Goal: Information Seeking & Learning: Find specific page/section

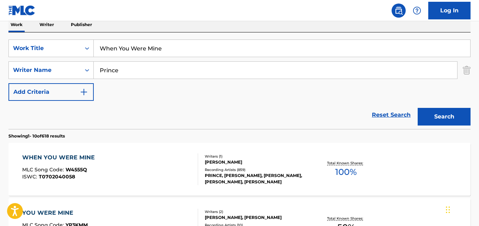
click at [370, 115] on link "Reset Search" at bounding box center [391, 115] width 46 height 16
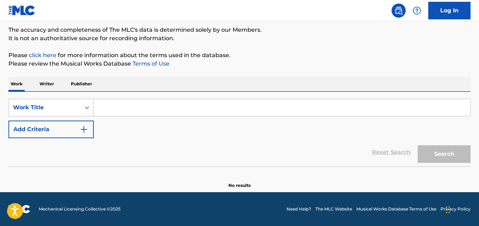
click at [353, 55] on p "Please click here for more information about the terms used in the database." at bounding box center [239, 55] width 462 height 8
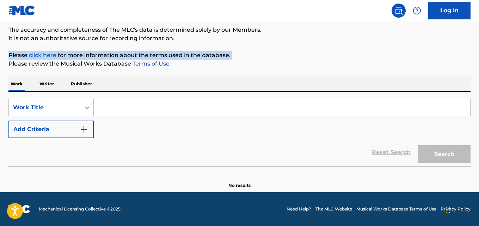
click at [353, 55] on p "Please click here for more information about the terms used in the database." at bounding box center [239, 55] width 462 height 8
click at [353, 54] on p "Please click here for more information about the terms used in the database." at bounding box center [239, 55] width 462 height 8
click at [353, 53] on p "Please click here for more information about the terms used in the database." at bounding box center [239, 55] width 462 height 8
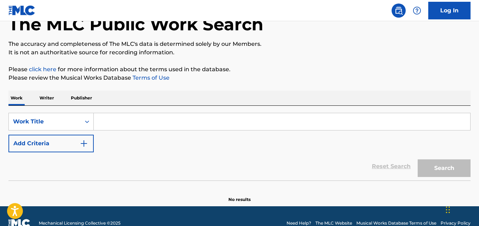
click at [349, 60] on div "The MLC Public Work Search The accuracy and completeness of The MLC's data is d…" at bounding box center [239, 99] width 479 height 208
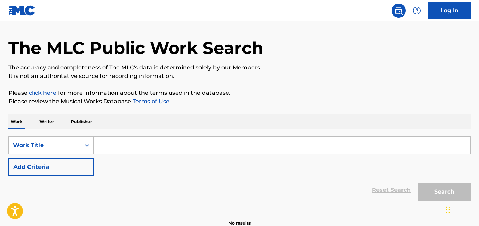
scroll to position [0, 0]
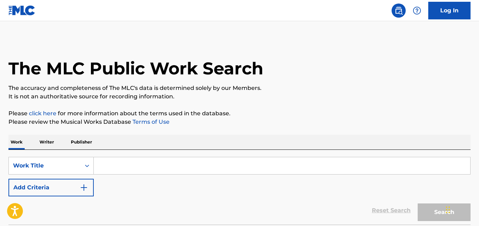
click at [349, 60] on div "The MLC Public Work Search" at bounding box center [239, 64] width 462 height 51
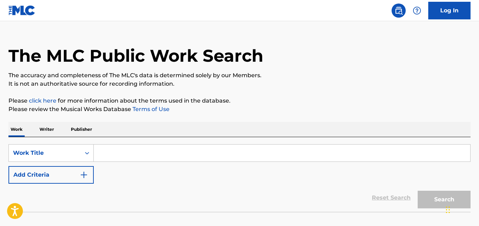
scroll to position [14, 0]
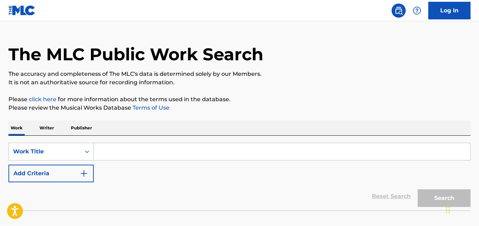
drag, startPoint x: 349, startPoint y: 60, endPoint x: 354, endPoint y: 59, distance: 5.4
click at [352, 60] on div "The MLC Public Work Search" at bounding box center [239, 50] width 462 height 51
click at [354, 59] on div "The MLC Public Work Search" at bounding box center [239, 50] width 462 height 51
click at [207, 198] on div "Reset Search Search" at bounding box center [239, 196] width 462 height 28
click at [207, 195] on div "Reset Search Search" at bounding box center [239, 196] width 462 height 28
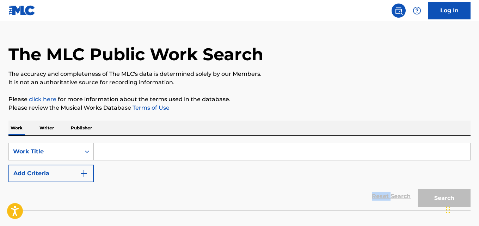
click at [207, 195] on div "Reset Search Search" at bounding box center [239, 196] width 462 height 28
click at [212, 165] on div "SearchWithCriteria1c6d0fdf-b920-4293-8918-6e0fc5c0aeb5 Work Title Add Criteria" at bounding box center [239, 162] width 462 height 39
click at [212, 167] on div "SearchWithCriteria1c6d0fdf-b920-4293-8918-6e0fc5c0aeb5 Work Title Add Criteria" at bounding box center [239, 162] width 462 height 39
click at [212, 170] on div "SearchWithCriteria1c6d0fdf-b920-4293-8918-6e0fc5c0aeb5 Work Title Add Criteria" at bounding box center [239, 162] width 462 height 39
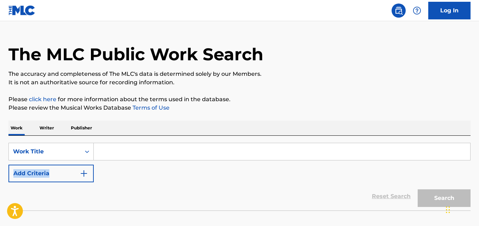
click at [212, 170] on div "SearchWithCriteria1c6d0fdf-b920-4293-8918-6e0fc5c0aeb5 Work Title Add Criteria" at bounding box center [239, 162] width 462 height 39
click at [211, 167] on div "SearchWithCriteria1c6d0fdf-b920-4293-8918-6e0fc5c0aeb5 Work Title Add Criteria" at bounding box center [239, 162] width 462 height 39
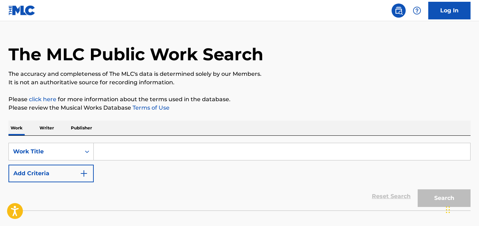
click at [211, 157] on input "Search Form" at bounding box center [282, 151] width 376 height 17
drag, startPoint x: 300, startPoint y: 216, endPoint x: 300, endPoint y: 201, distance: 15.5
click at [300, 216] on section "No results" at bounding box center [239, 223] width 462 height 18
click at [300, 201] on div "Reset Search Search" at bounding box center [239, 196] width 462 height 28
click at [296, 188] on div "Reset Search Search" at bounding box center [239, 196] width 462 height 28
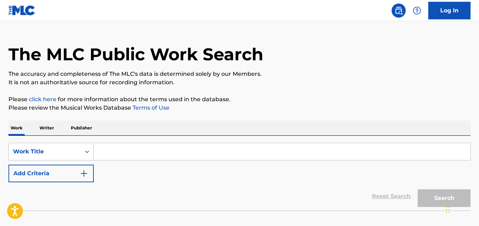
click at [296, 186] on div "Reset Search Search" at bounding box center [239, 196] width 462 height 28
click at [222, 196] on div "Reset Search Search" at bounding box center [239, 196] width 462 height 28
click at [222, 193] on div "Reset Search Search" at bounding box center [239, 196] width 462 height 28
click at [223, 192] on div "Reset Search Search" at bounding box center [239, 196] width 462 height 28
click at [228, 179] on div "SearchWithCriteria1c6d0fdf-b920-4293-8918-6e0fc5c0aeb5 Work Title Add Criteria" at bounding box center [239, 162] width 462 height 39
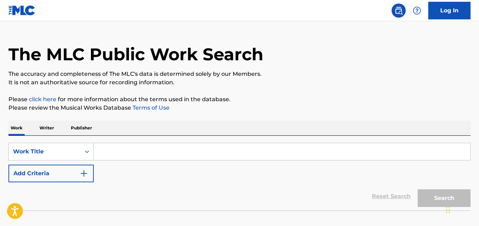
click at [222, 167] on div "SearchWithCriteria1c6d0fdf-b920-4293-8918-6e0fc5c0aeb5 Work Title Add Criteria" at bounding box center [239, 162] width 462 height 39
